Goal: Task Accomplishment & Management: Use online tool/utility

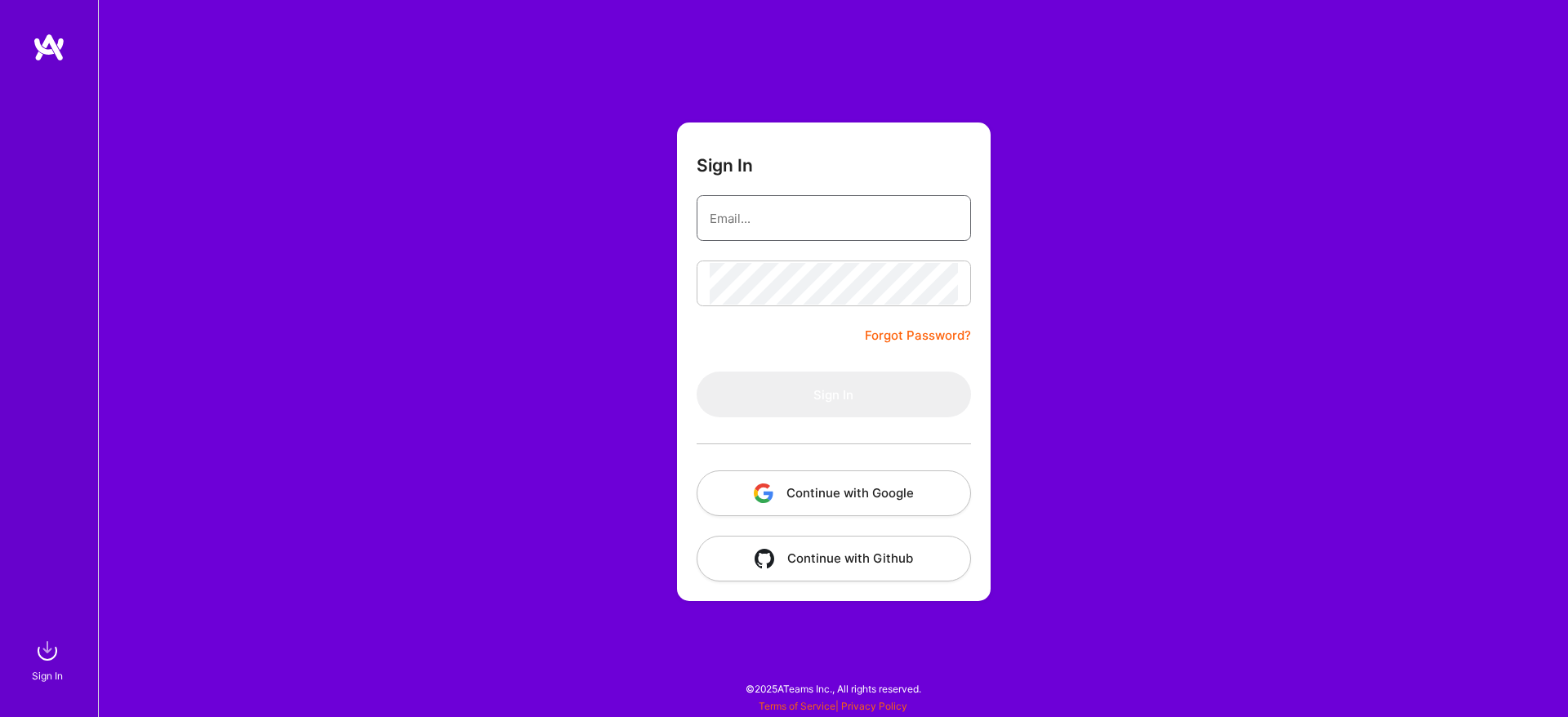
type input "[EMAIL_ADDRESS][DOMAIN_NAME]"
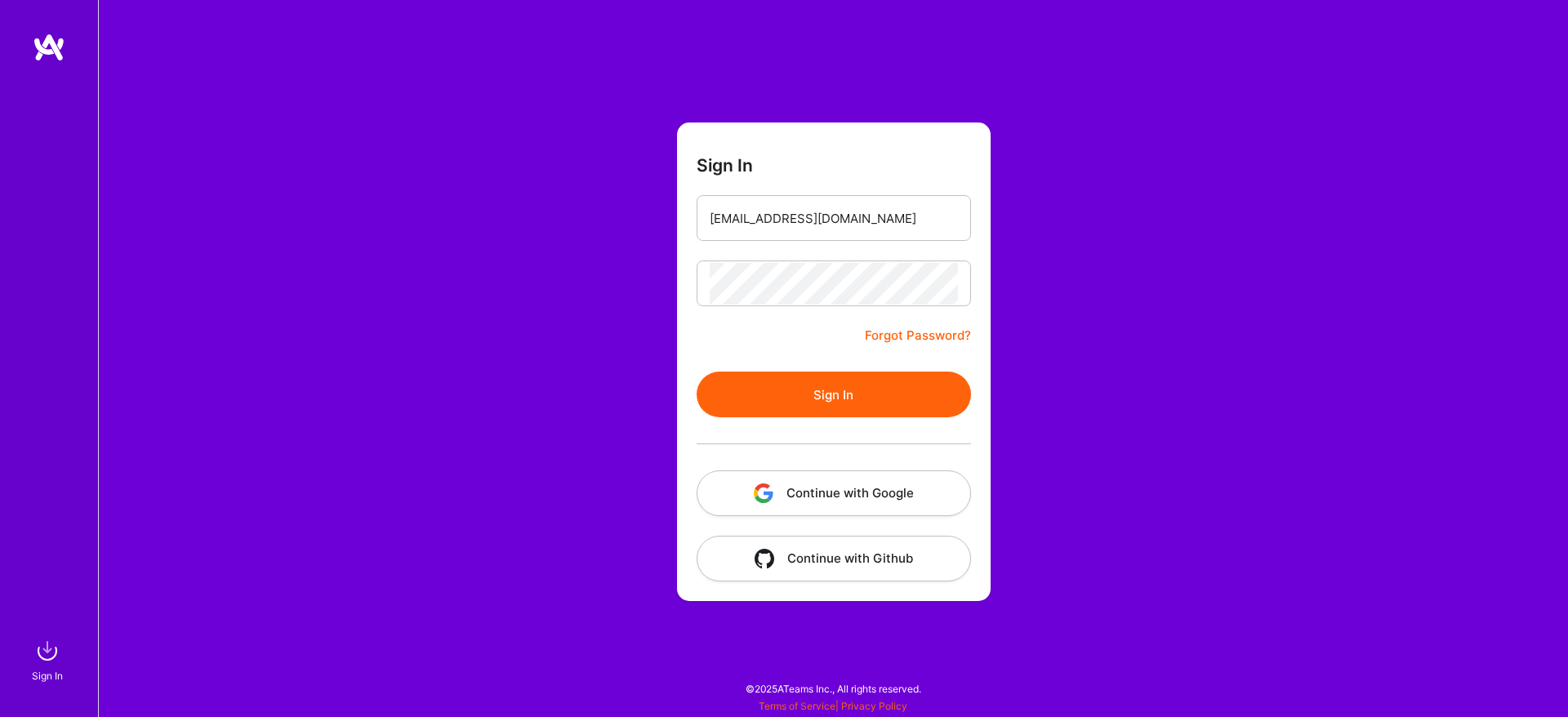
click at [850, 386] on button "Sign In" at bounding box center [834, 395] width 274 height 46
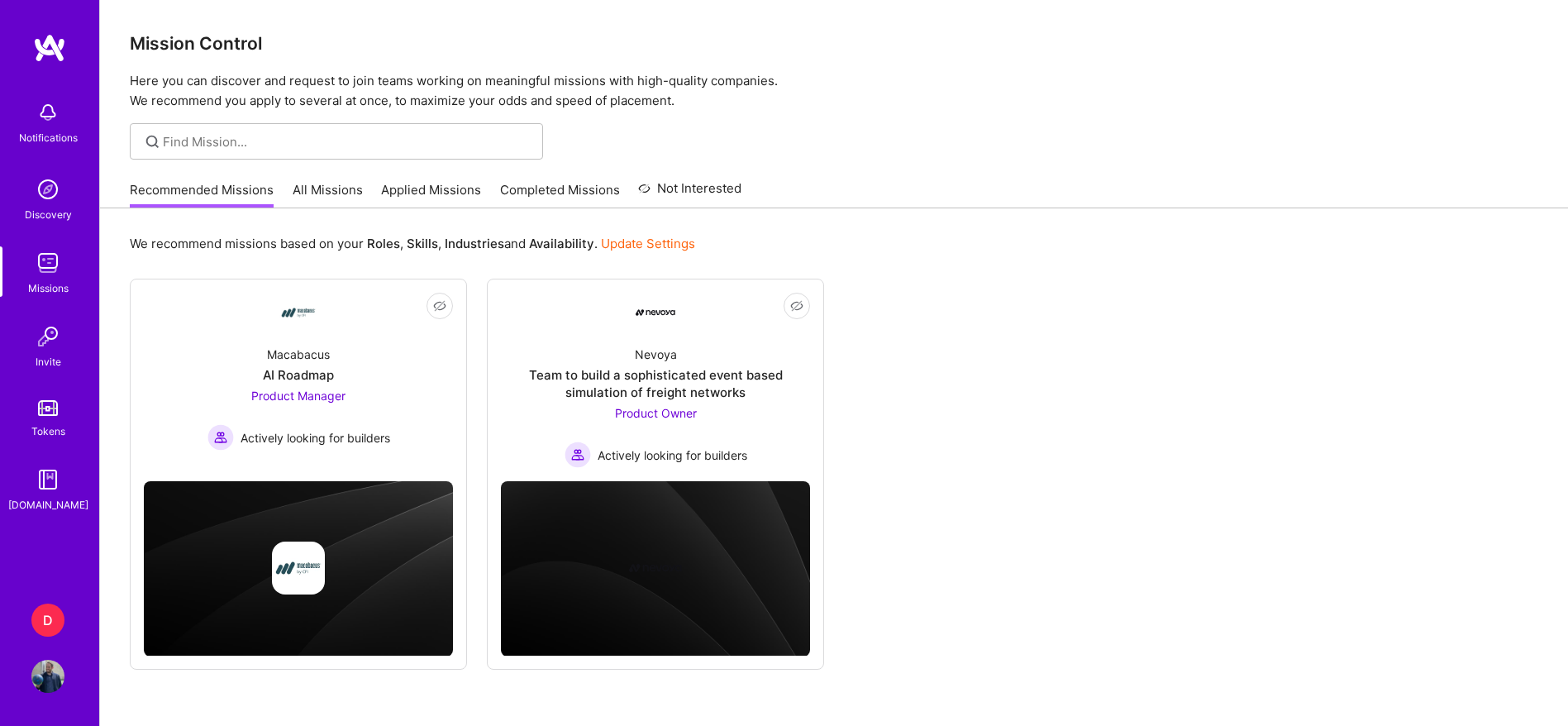
click at [46, 628] on div "D" at bounding box center [48, 620] width 33 height 33
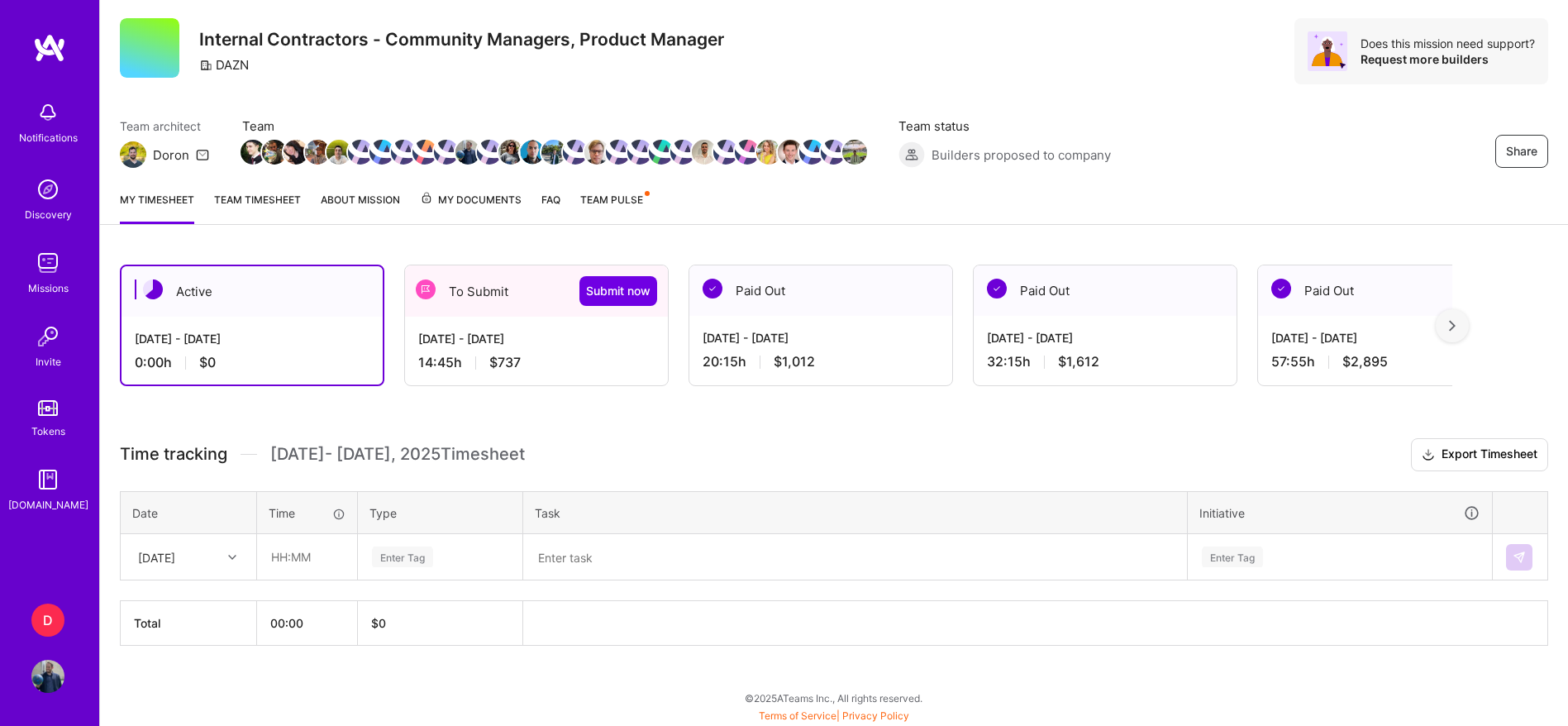
scroll to position [41, 0]
click at [455, 357] on div "14:45 h $737" at bounding box center [537, 362] width 237 height 17
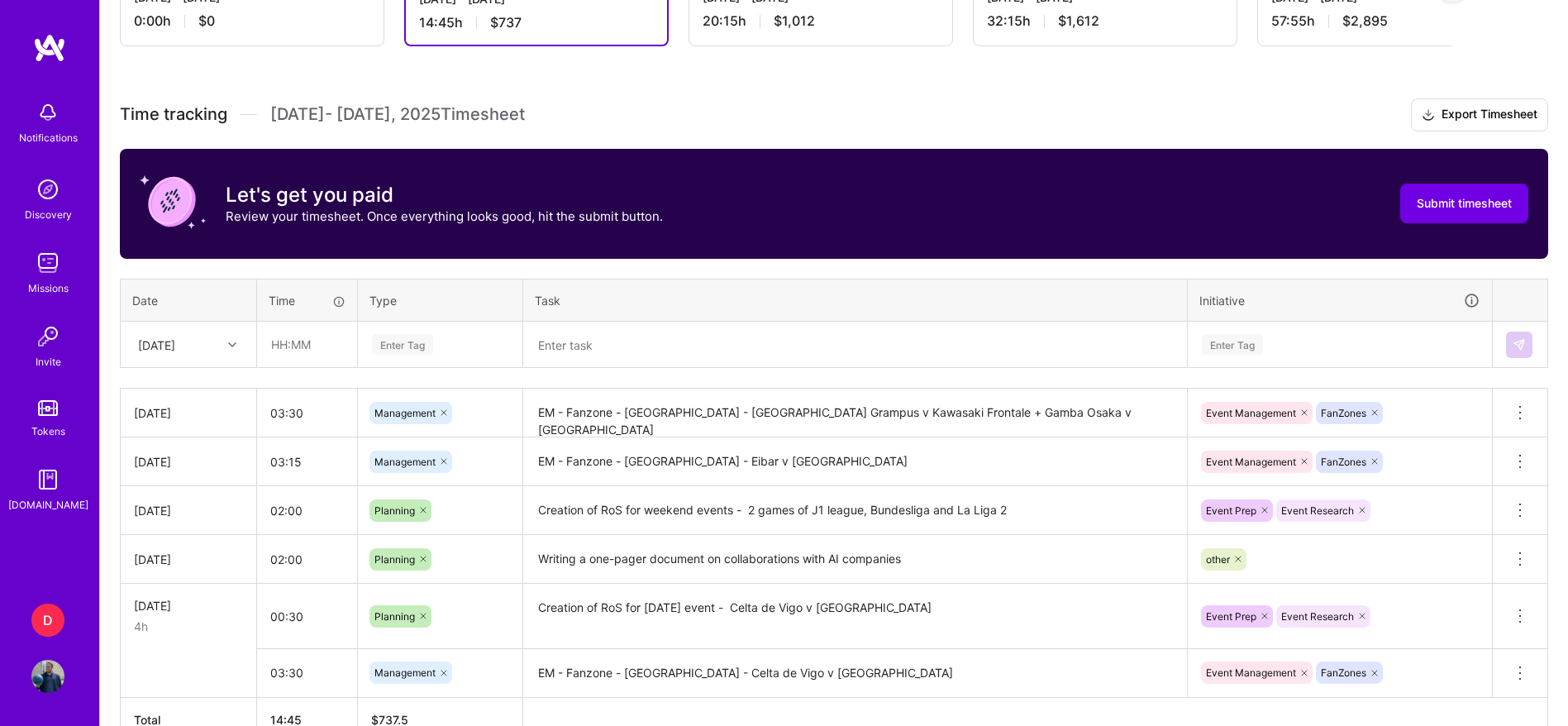
scroll to position [478, 0]
